Goal: Information Seeking & Learning: Learn about a topic

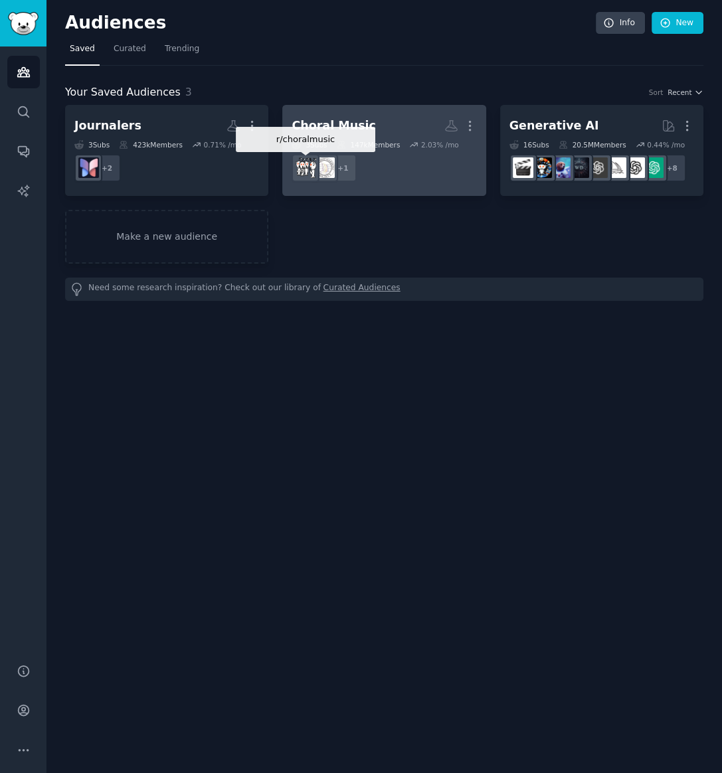
click at [319, 170] on div at bounding box center [306, 168] width 28 height 28
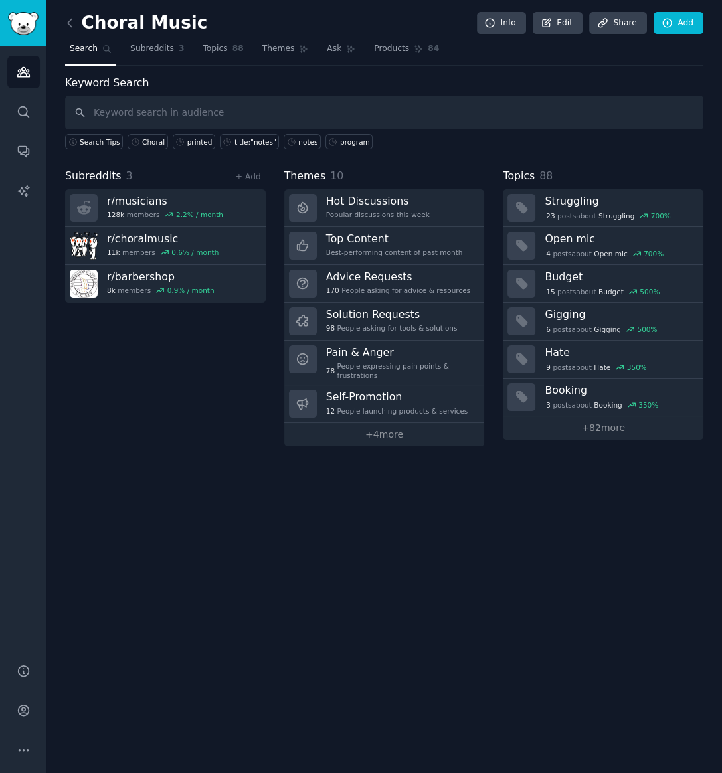
click at [117, 112] on input "text" at bounding box center [384, 113] width 639 height 34
click at [383, 423] on link "+ 4 more" at bounding box center [384, 434] width 201 height 23
click at [354, 392] on h3 "Self-Promotion" at bounding box center [397, 397] width 142 height 14
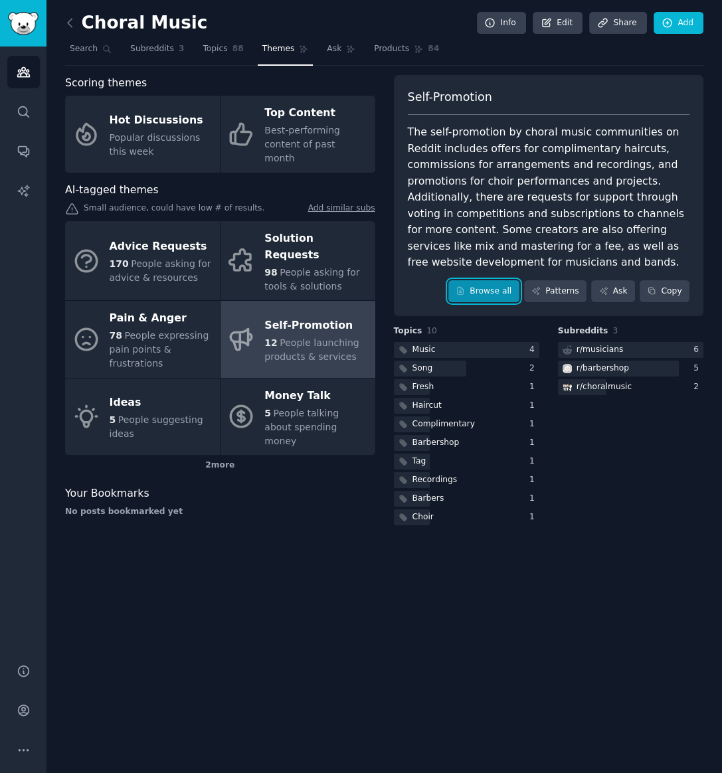
click at [491, 280] on link "Browse all" at bounding box center [484, 291] width 71 height 23
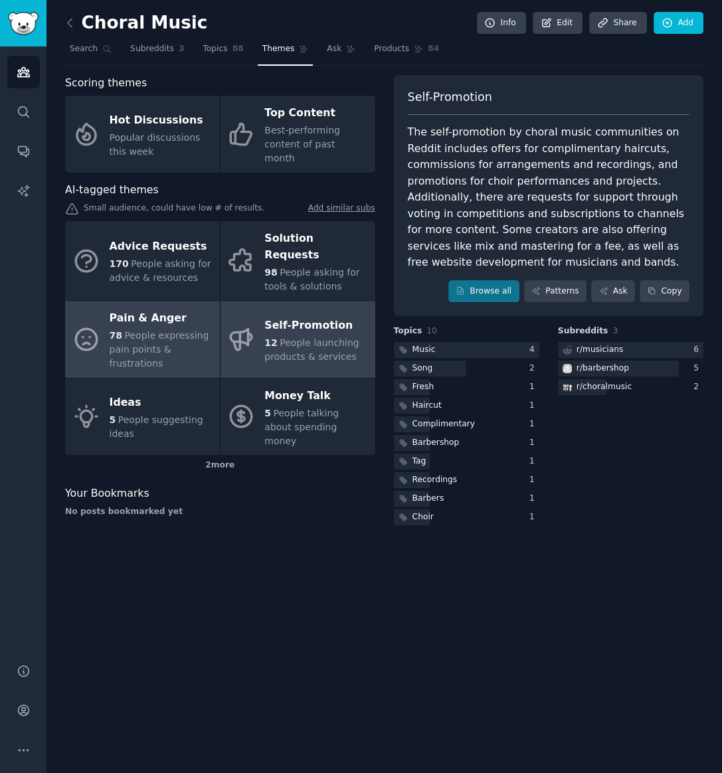
click at [158, 330] on span "People expressing pain points & frustrations" at bounding box center [160, 349] width 100 height 39
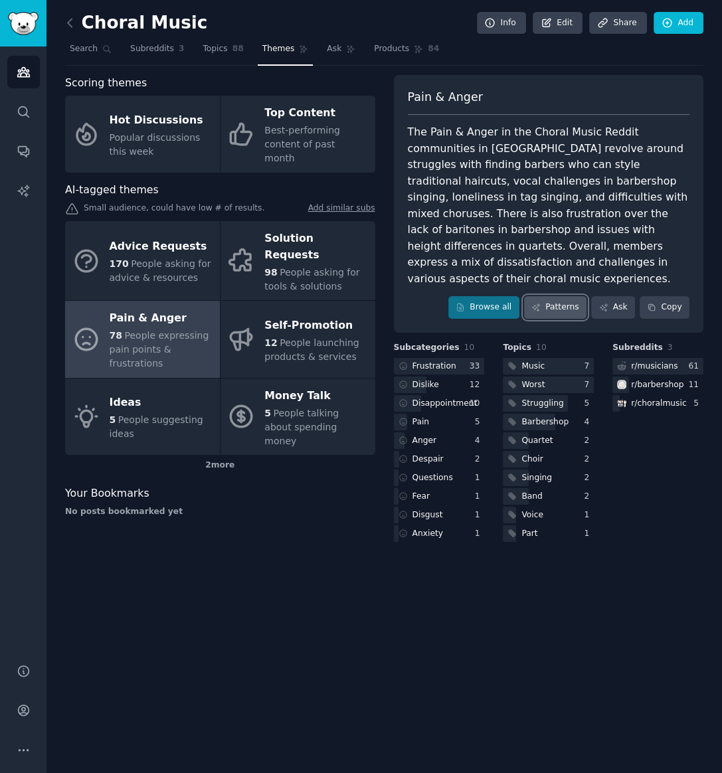
click at [559, 296] on link "Patterns" at bounding box center [555, 307] width 62 height 23
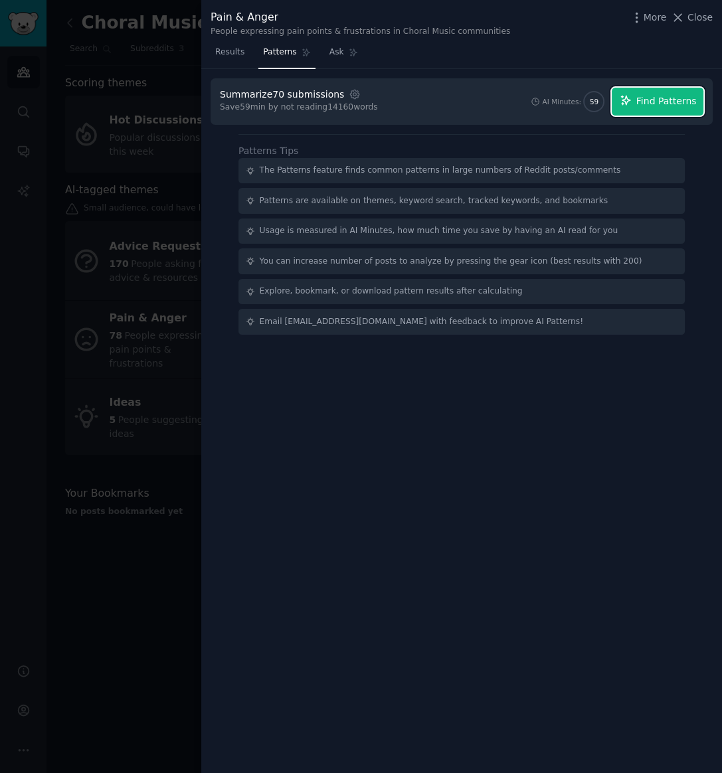
click at [641, 106] on span "Find Patterns" at bounding box center [667, 101] width 60 height 14
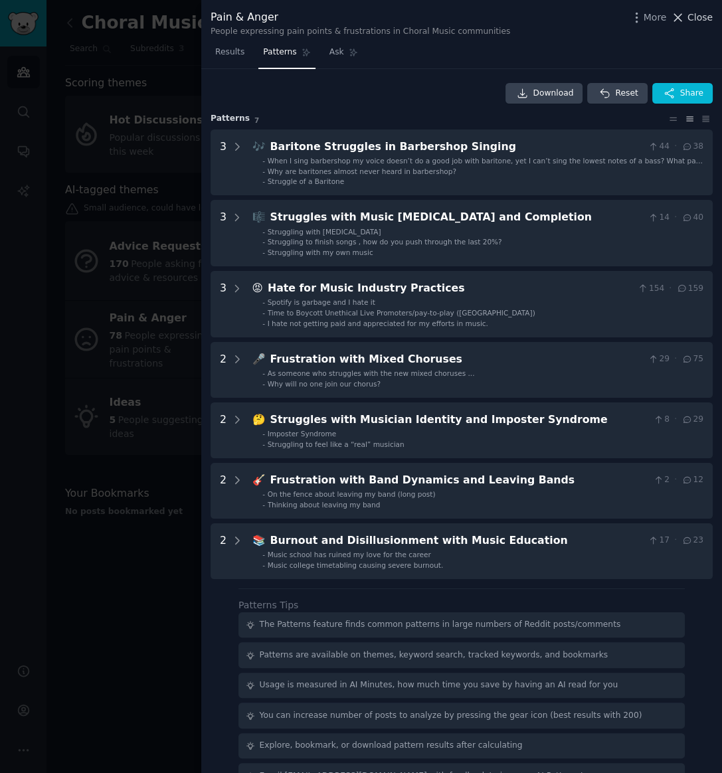
click at [680, 13] on icon at bounding box center [678, 18] width 14 height 14
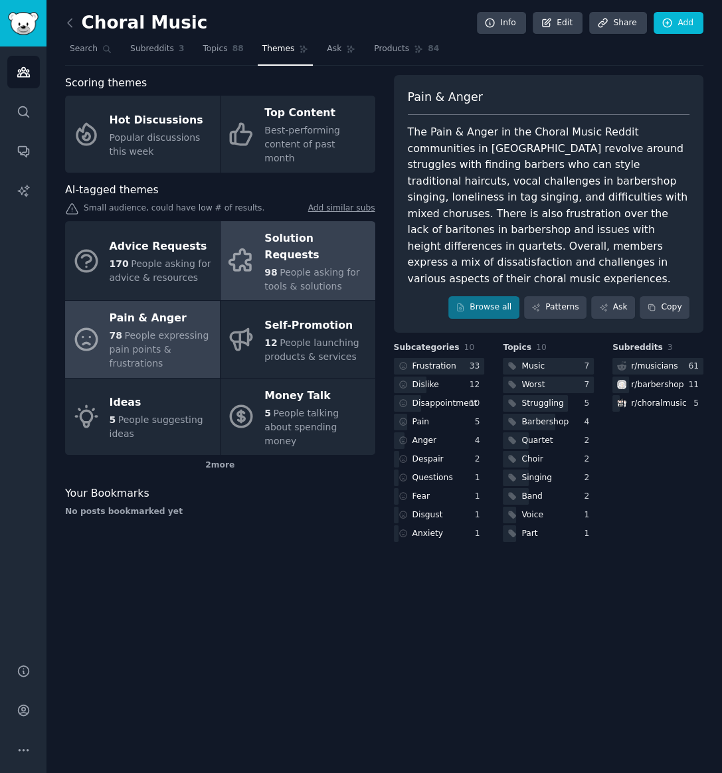
click at [275, 266] on div "98 People asking for tools & solutions" at bounding box center [316, 280] width 104 height 28
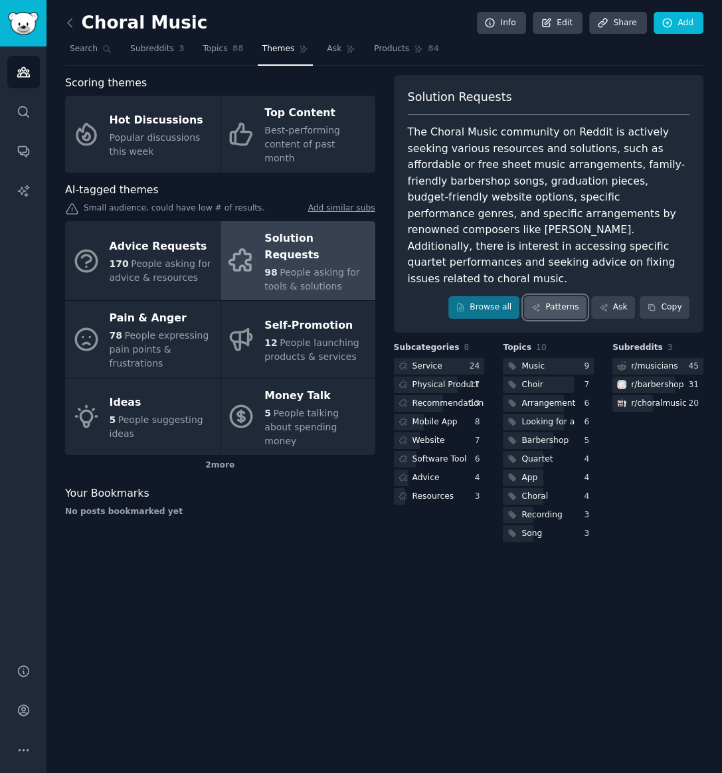
click at [541, 303] on icon at bounding box center [536, 307] width 9 height 9
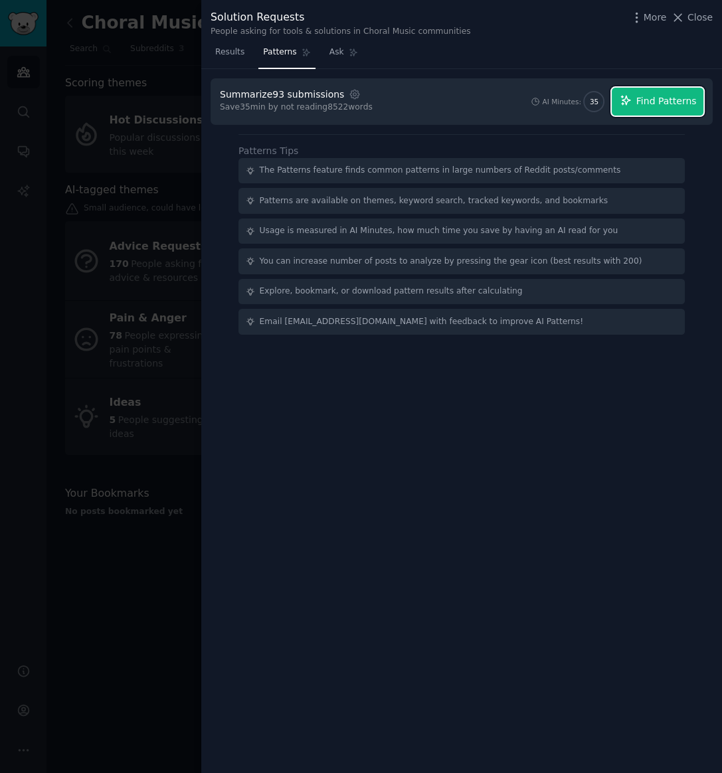
click at [661, 106] on span "Find Patterns" at bounding box center [667, 101] width 60 height 14
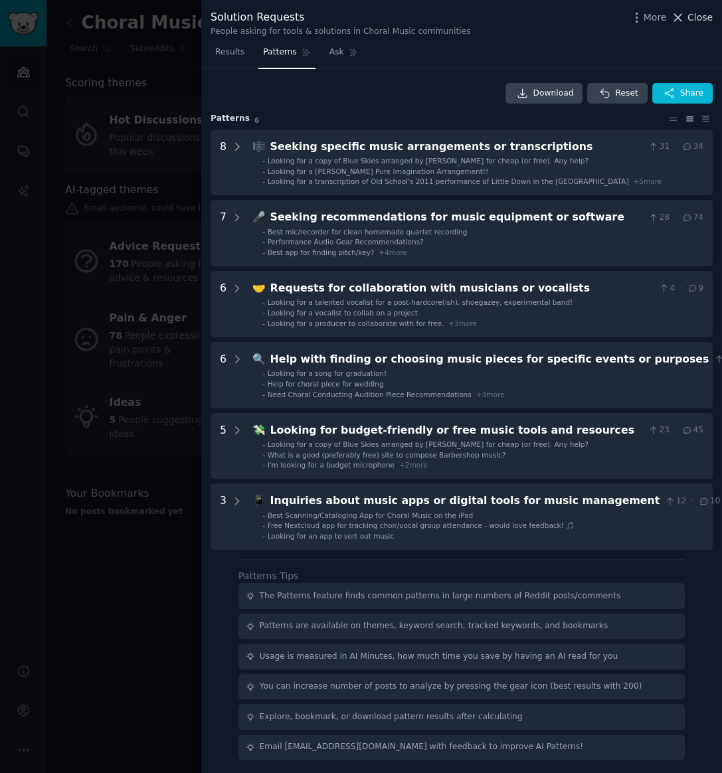
click at [682, 19] on icon at bounding box center [678, 17] width 7 height 7
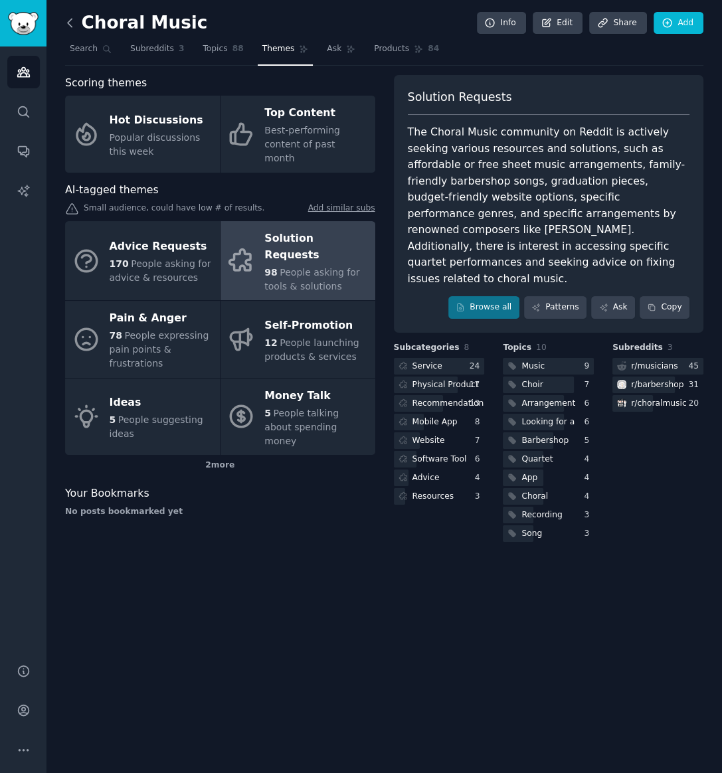
click at [73, 23] on icon at bounding box center [70, 23] width 14 height 14
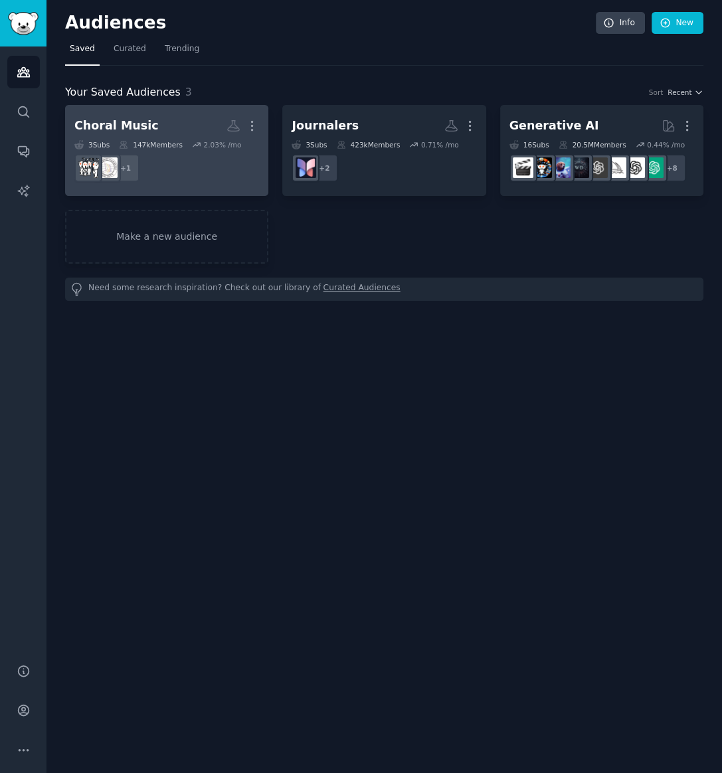
click at [181, 173] on dd "r/musicians + 1" at bounding box center [166, 168] width 185 height 37
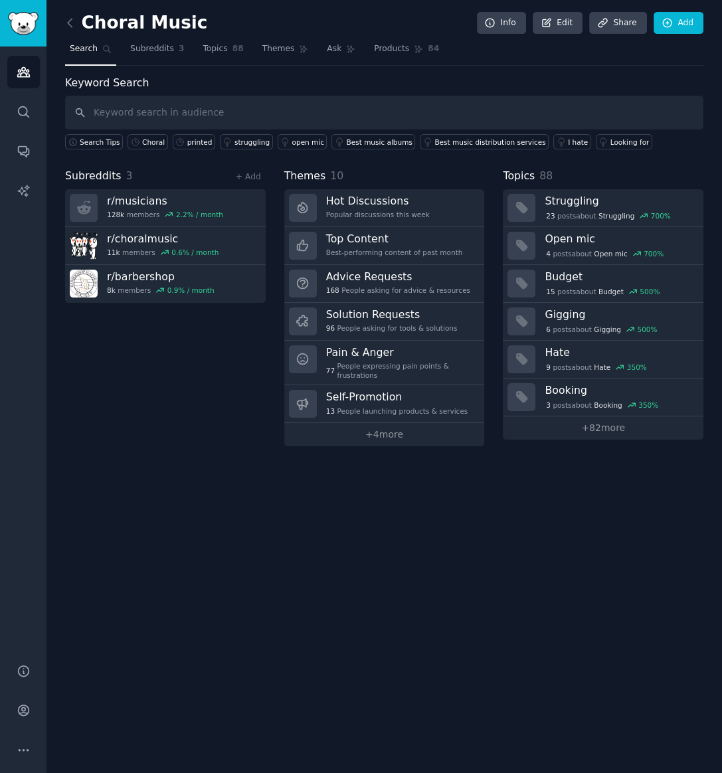
click at [179, 113] on input "text" at bounding box center [384, 113] width 639 height 34
type input "program notes"
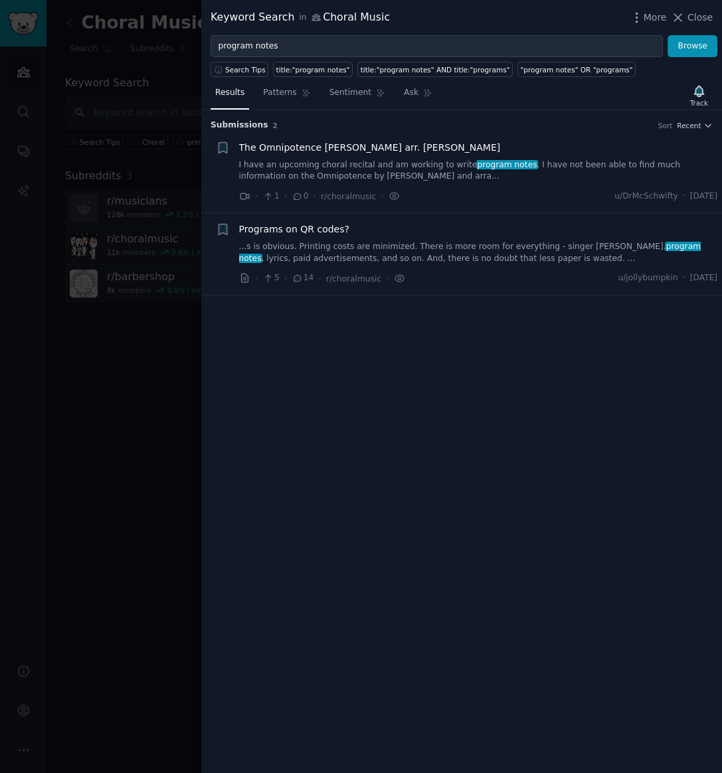
click at [292, 224] on span "Programs on QR codes?" at bounding box center [294, 230] width 110 height 14
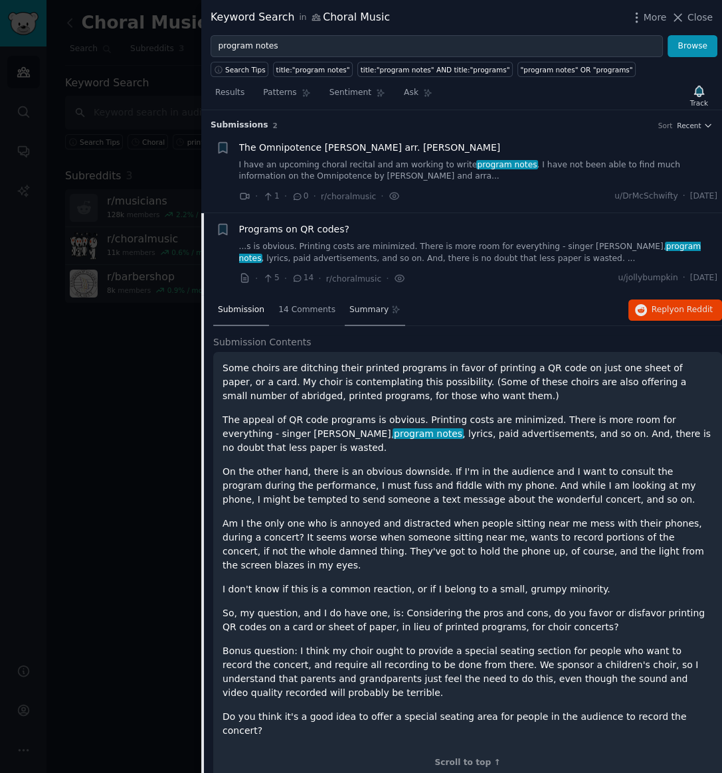
click at [359, 304] on span "Summary" at bounding box center [369, 310] width 39 height 12
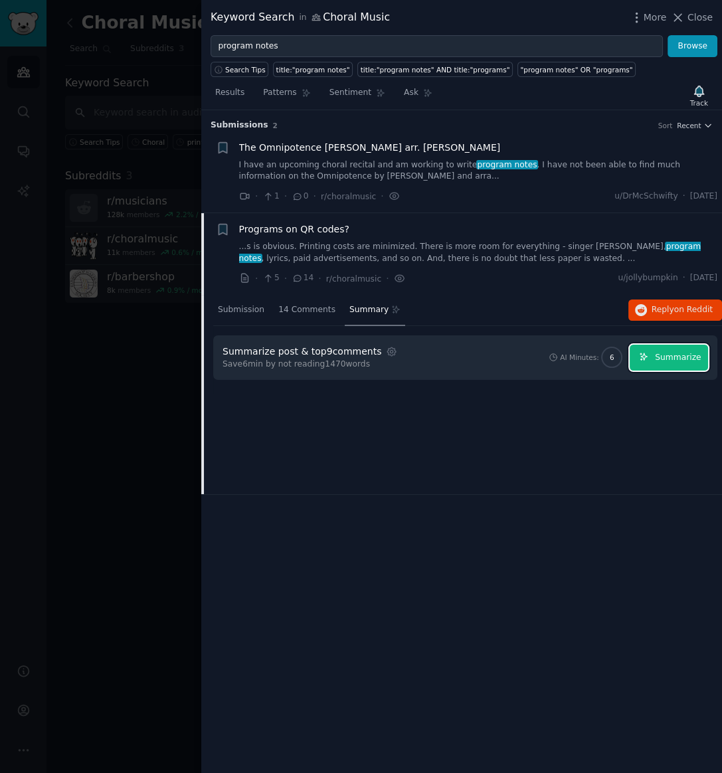
click at [678, 358] on span "Summarize" at bounding box center [678, 358] width 46 height 12
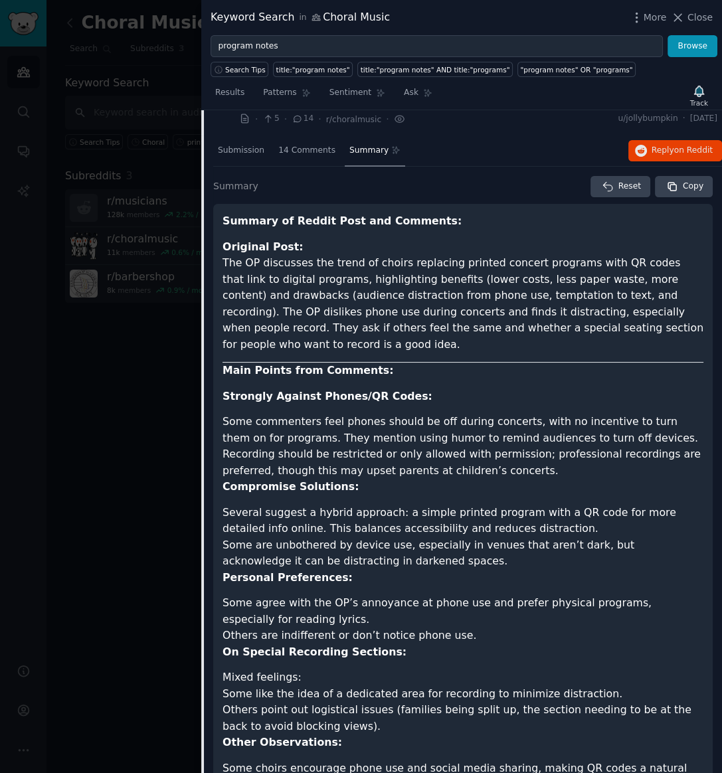
scroll to position [155, 0]
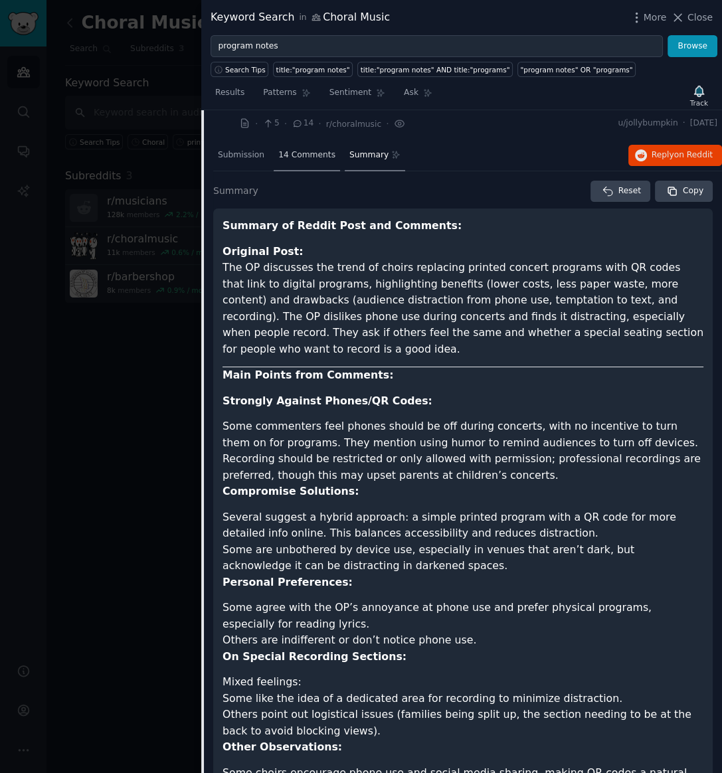
click at [300, 154] on span "14 Comments" at bounding box center [306, 156] width 57 height 12
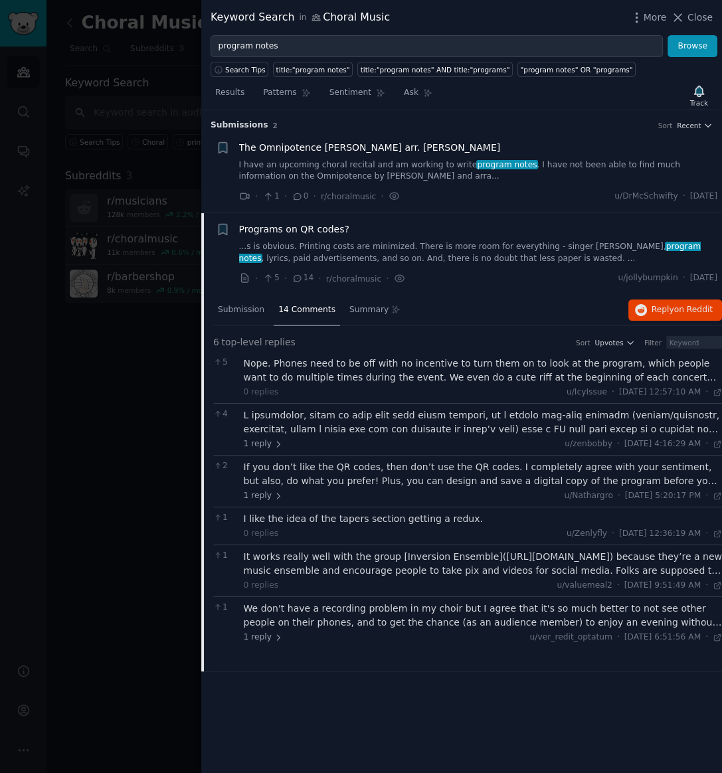
click at [295, 278] on icon at bounding box center [298, 278] width 12 height 9
click at [296, 275] on icon at bounding box center [298, 278] width 12 height 9
click at [352, 372] on div "Nope. Phones need to be off with no incentive to turn them on to look at the pr…" at bounding box center [483, 371] width 479 height 28
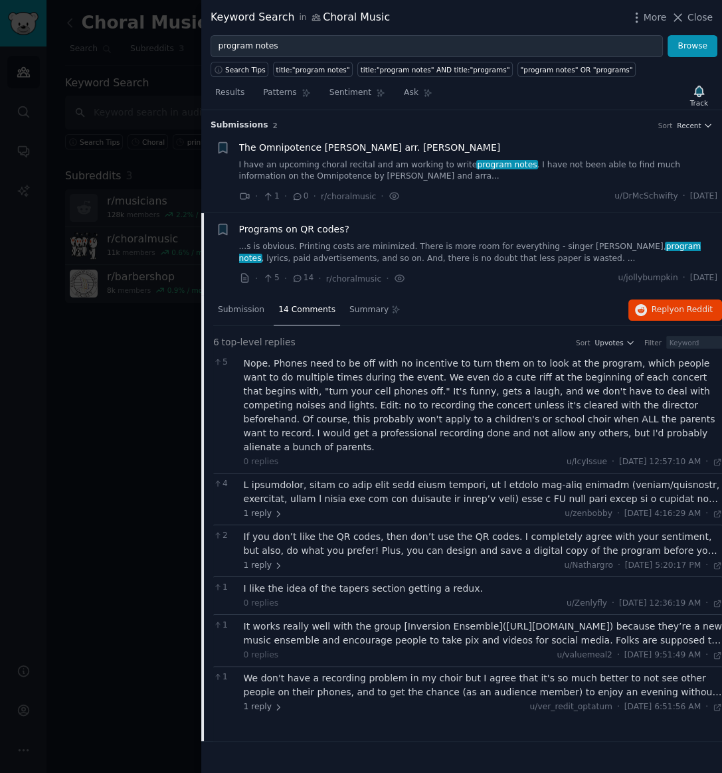
click at [318, 478] on div at bounding box center [483, 492] width 479 height 28
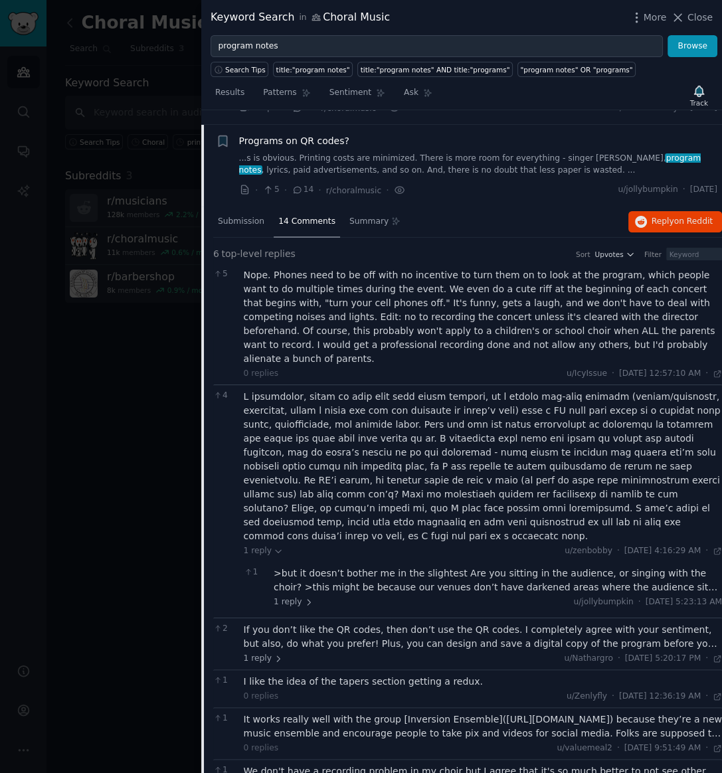
scroll to position [114, 0]
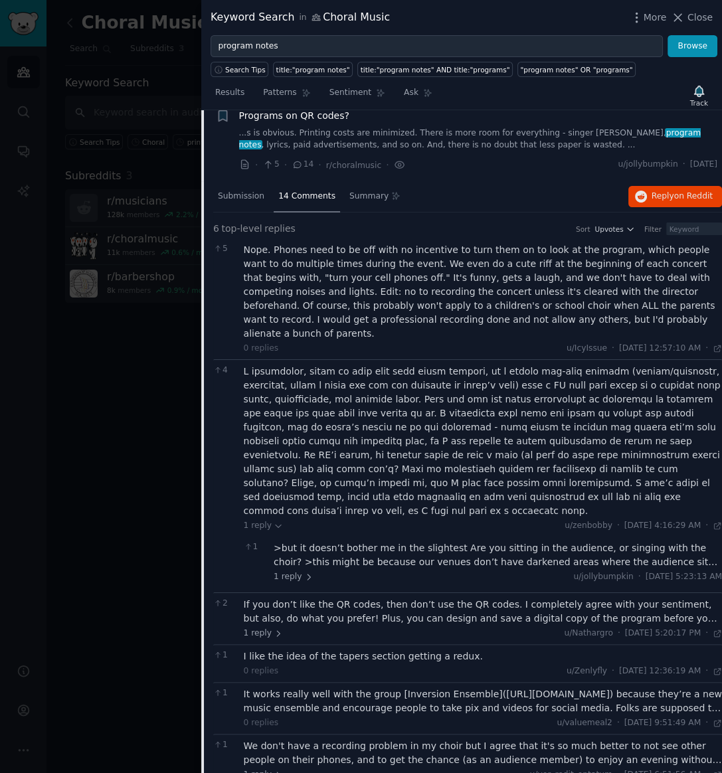
click at [484, 542] on div ">but it doesn’t bother me in the slightest Are you sitting in the audience, or …" at bounding box center [498, 556] width 449 height 28
